Goal: Find specific page/section: Find specific page/section

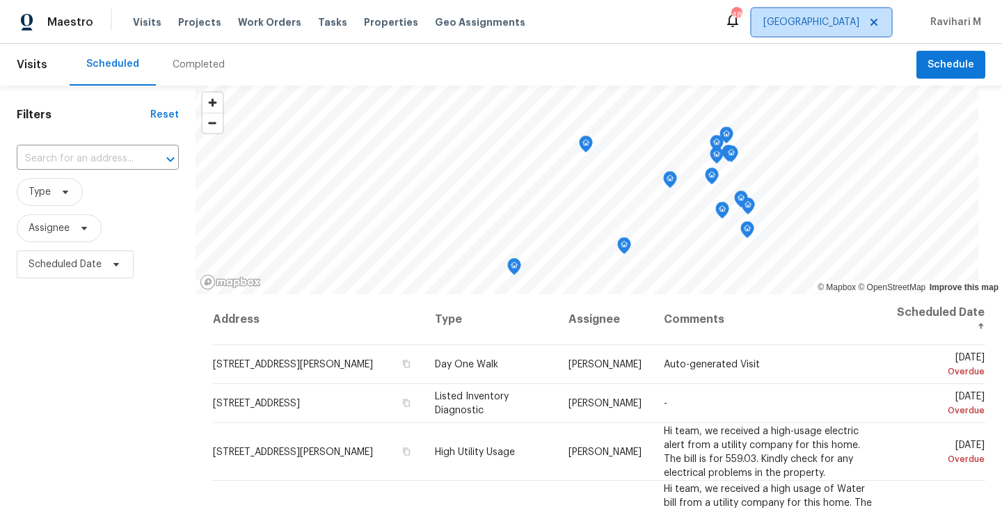
click at [848, 33] on span "[GEOGRAPHIC_DATA]" at bounding box center [821, 22] width 140 height 28
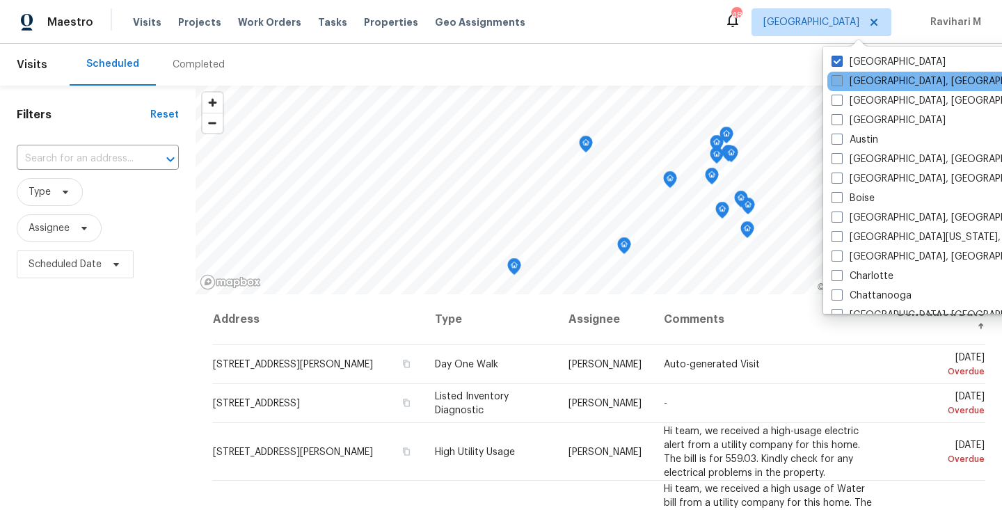
click at [861, 86] on label "[GEOGRAPHIC_DATA], [GEOGRAPHIC_DATA]" at bounding box center [939, 81] width 216 height 14
click at [840, 83] on input "[GEOGRAPHIC_DATA], [GEOGRAPHIC_DATA]" at bounding box center [835, 78] width 9 height 9
checkbox input "true"
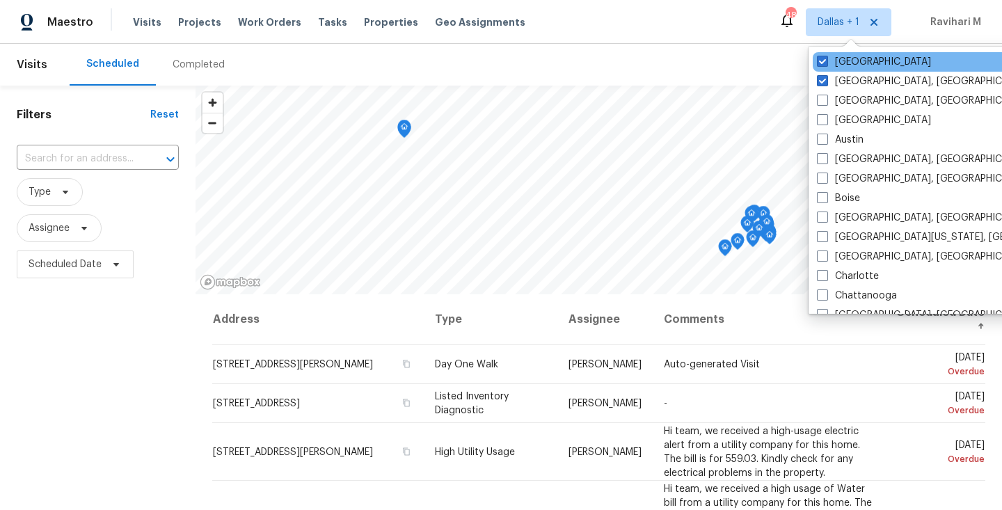
click at [874, 64] on div "[GEOGRAPHIC_DATA]" at bounding box center [953, 61] width 280 height 19
click at [817, 62] on span at bounding box center [822, 61] width 11 height 11
click at [817, 62] on input "[GEOGRAPHIC_DATA]" at bounding box center [821, 59] width 9 height 9
checkbox input "false"
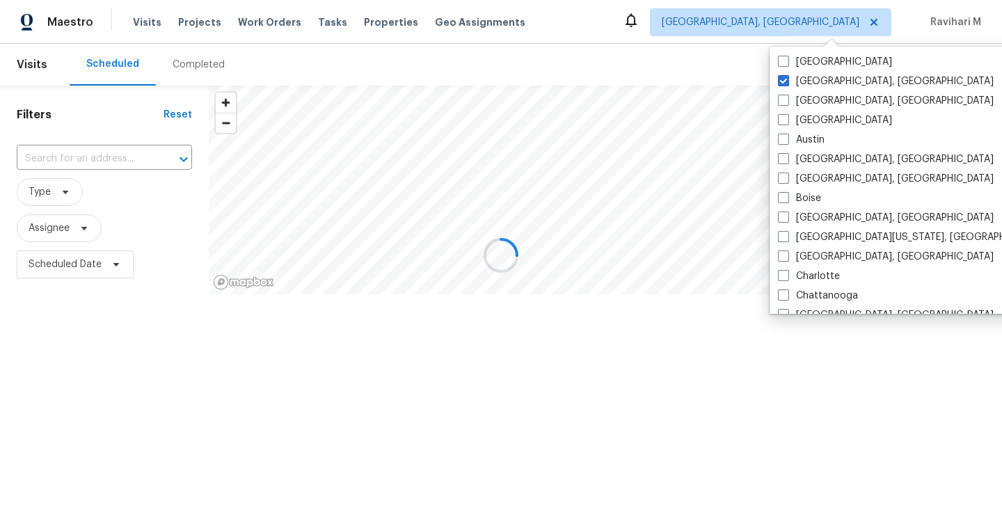
click at [511, 90] on div at bounding box center [501, 255] width 1002 height 510
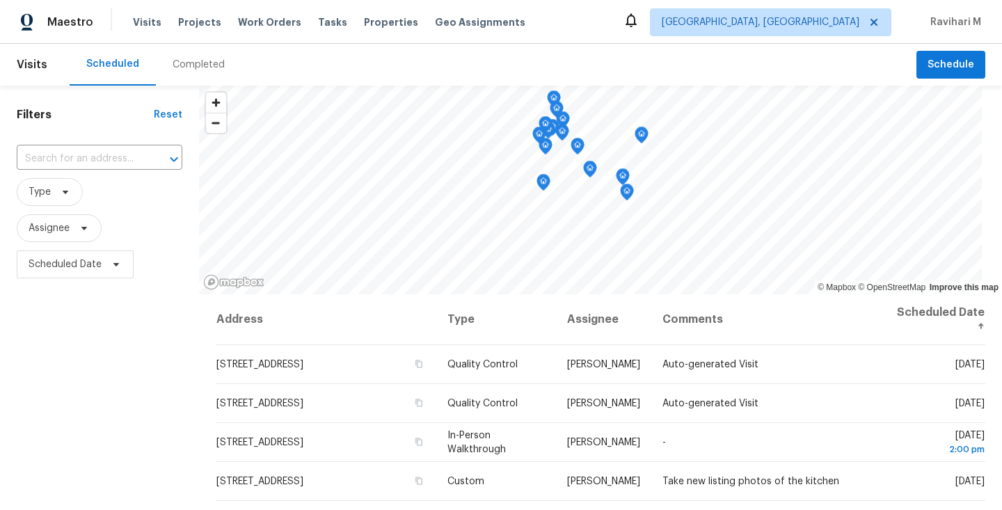
click at [195, 64] on div "Completed" at bounding box center [199, 65] width 52 height 14
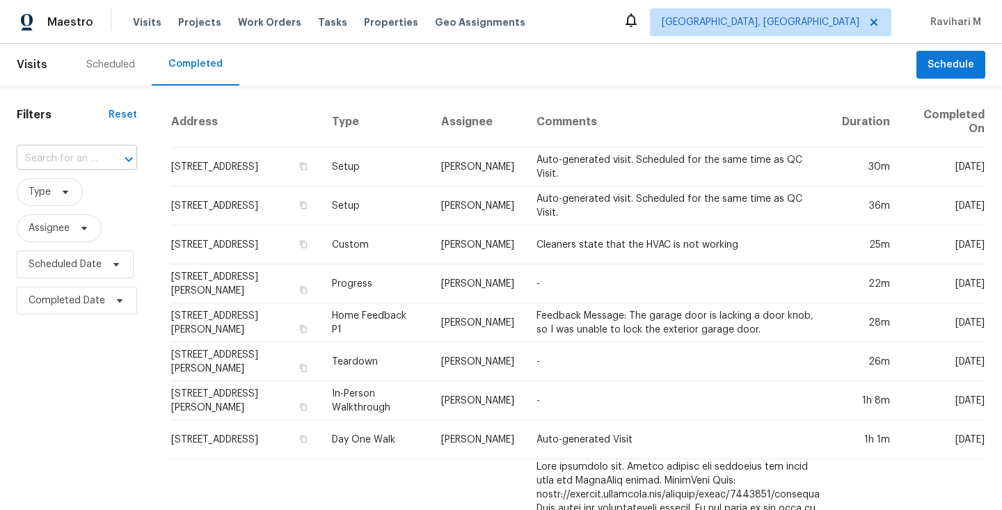
click at [71, 165] on input "text" at bounding box center [57, 159] width 81 height 22
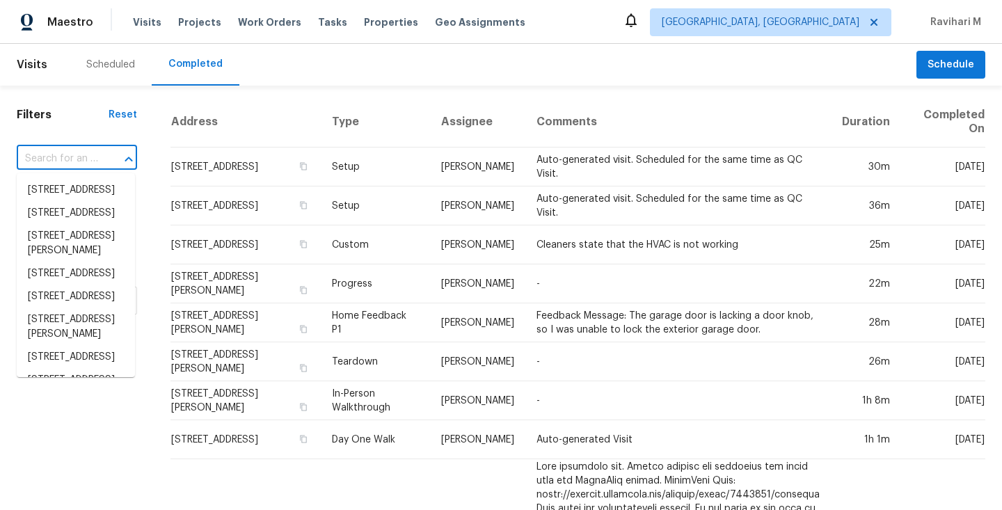
paste input "[STREET_ADDRESS]"
type input "[STREET_ADDRESS]"
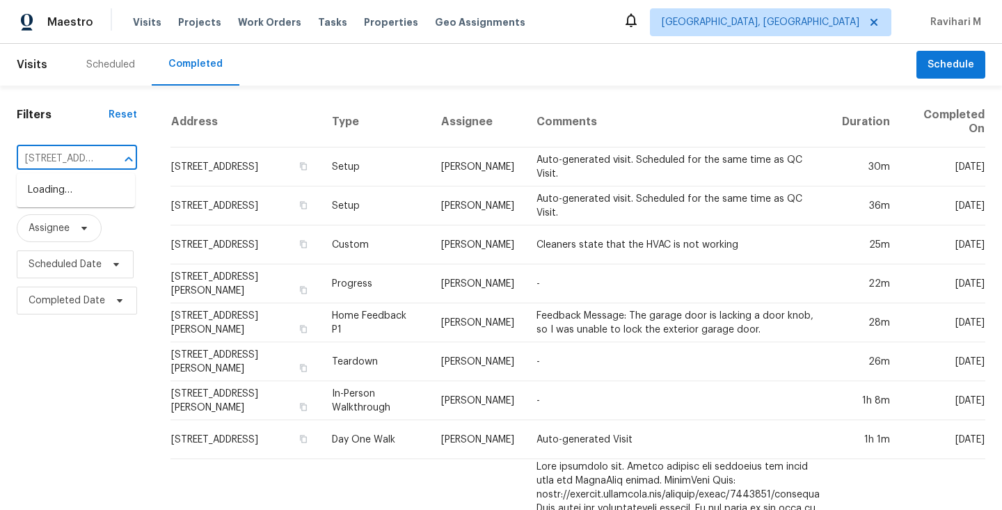
scroll to position [0, 104]
click at [72, 186] on li "[STREET_ADDRESS]" at bounding box center [76, 190] width 118 height 23
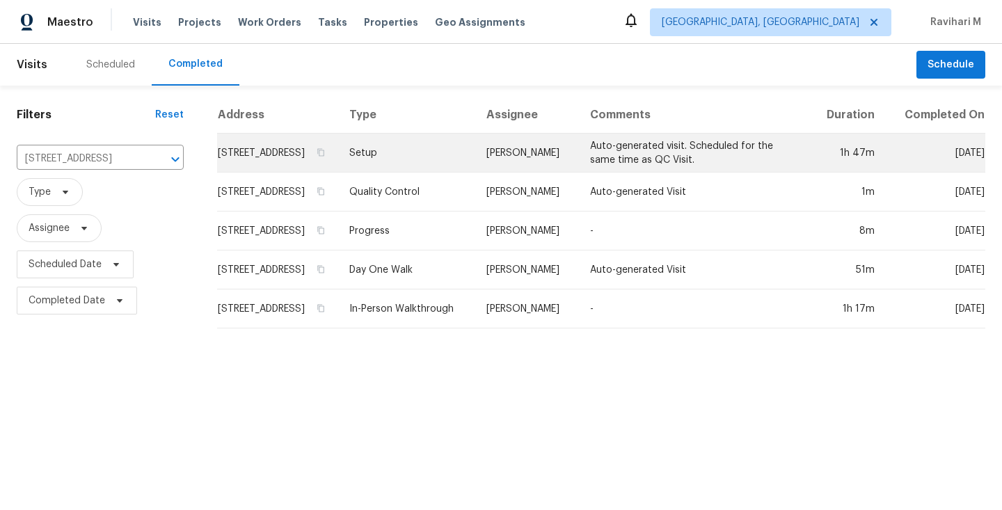
click at [473, 170] on td "Setup" at bounding box center [407, 153] width 138 height 39
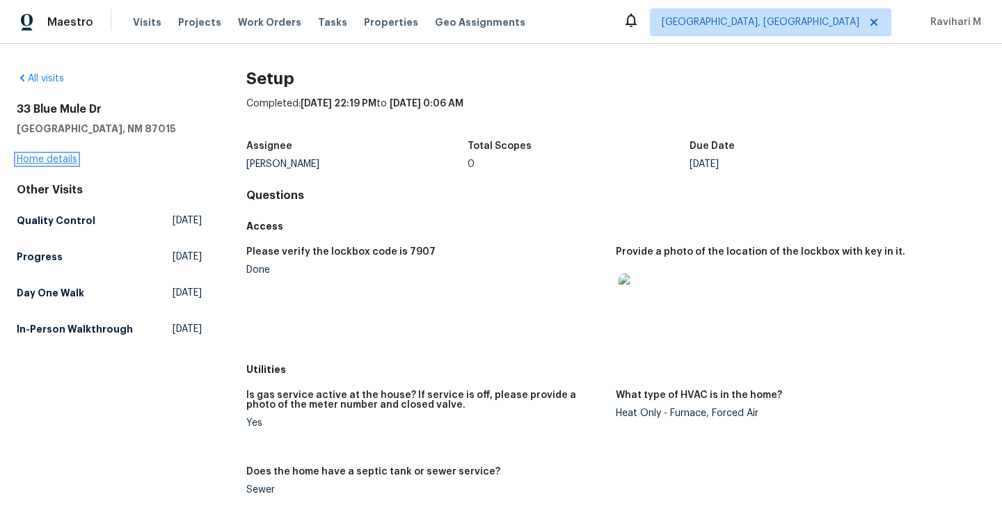
click at [61, 161] on link "Home details" at bounding box center [47, 159] width 61 height 10
